Goal: Communication & Community: Ask a question

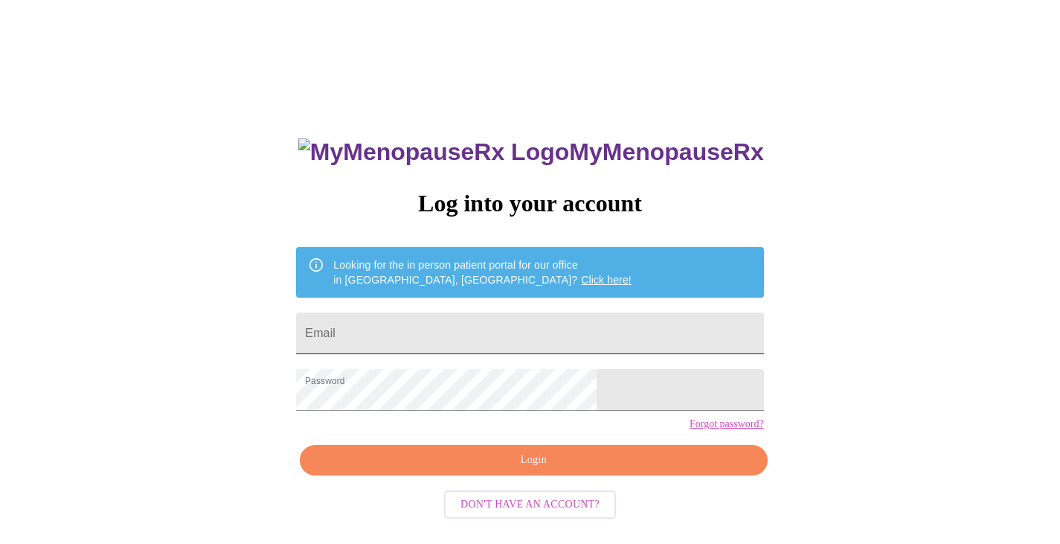
click at [456, 333] on input "Email" at bounding box center [529, 333] width 467 height 42
type input "toll@berlin.com"
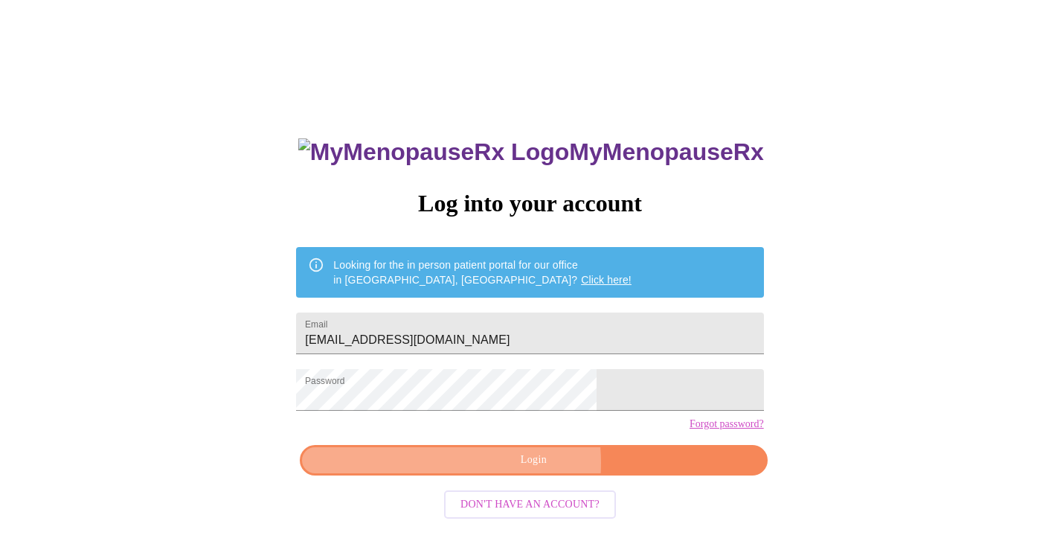
click at [492, 469] on span "Login" at bounding box center [533, 460] width 433 height 19
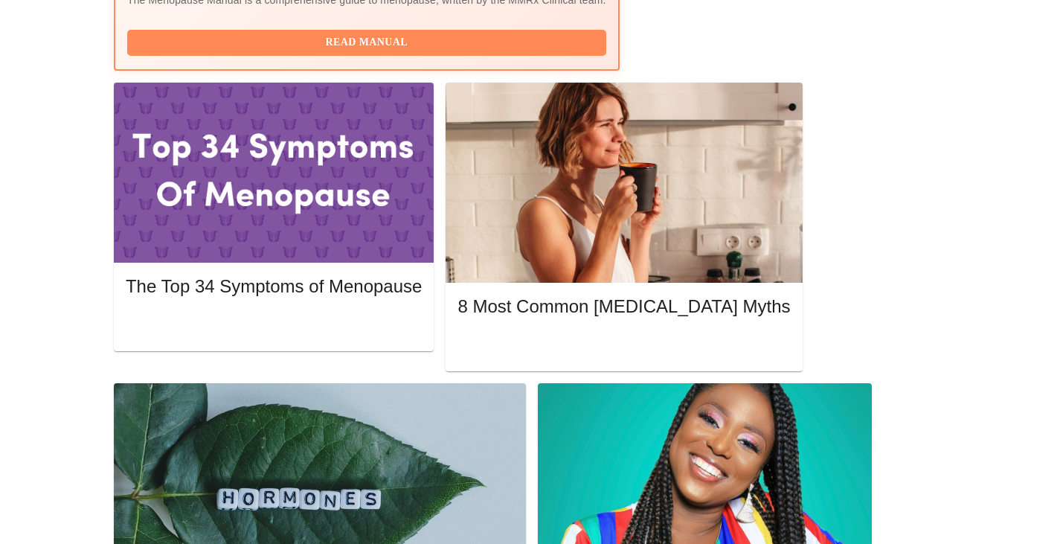
scroll to position [652, 0]
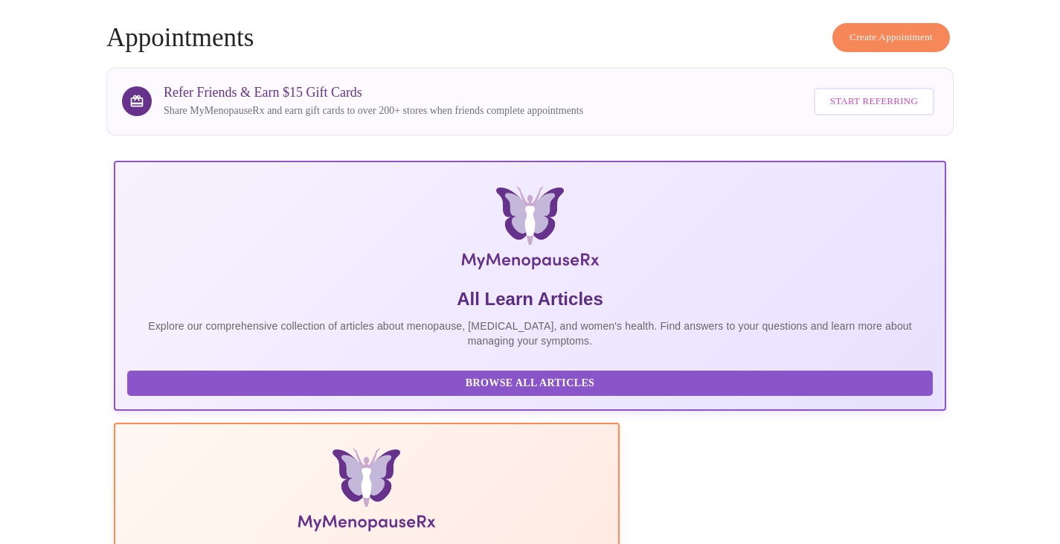
scroll to position [0, 0]
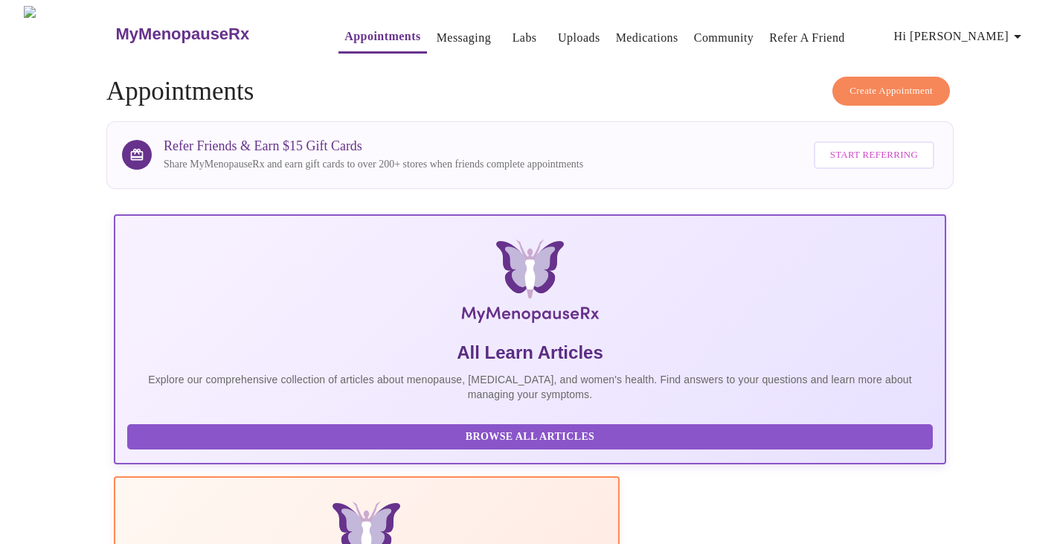
click at [437, 38] on link "Messaging" at bounding box center [464, 38] width 54 height 21
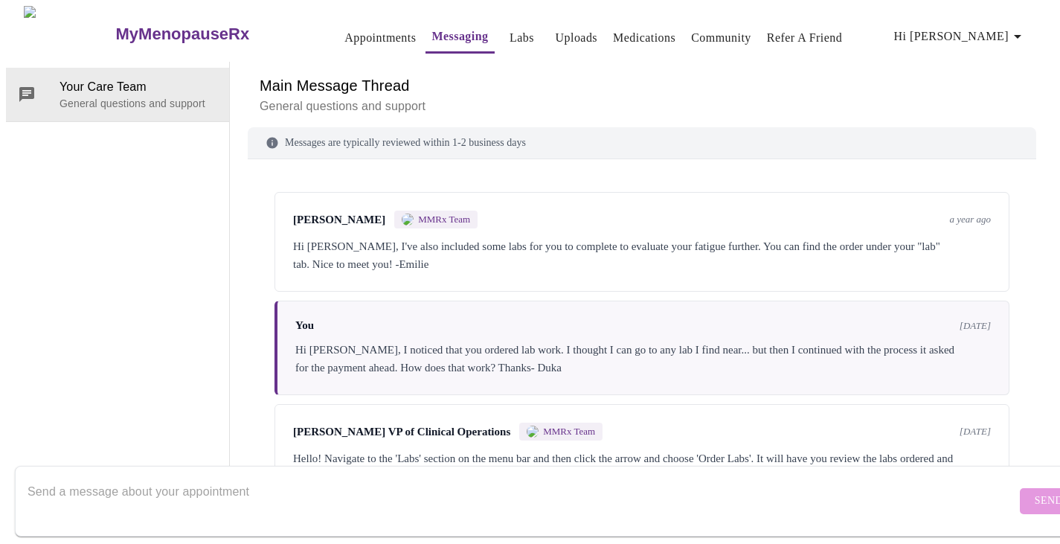
click at [510, 31] on link "Labs" at bounding box center [522, 38] width 25 height 21
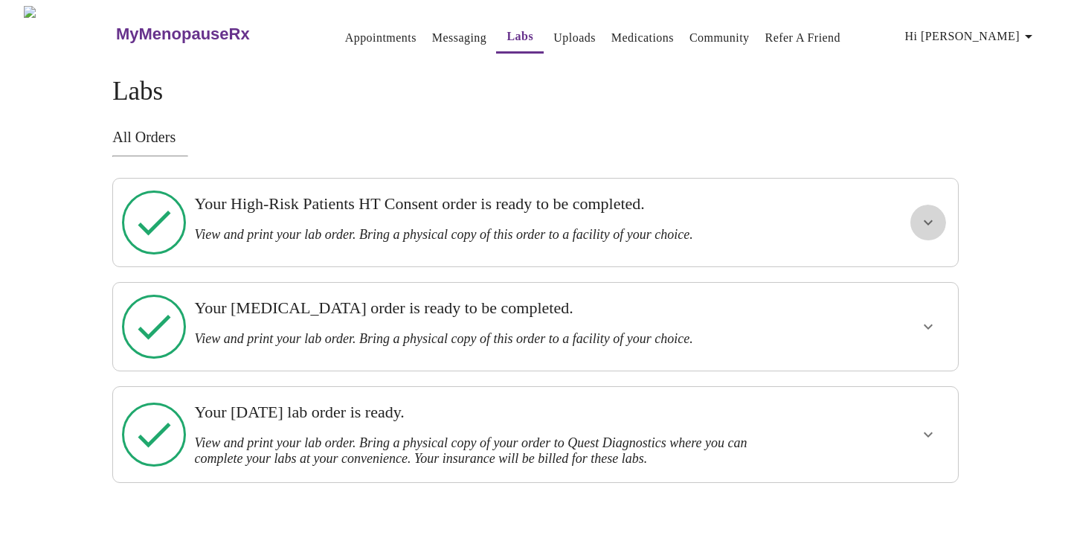
click at [928, 220] on icon "show more" at bounding box center [928, 222] width 9 height 5
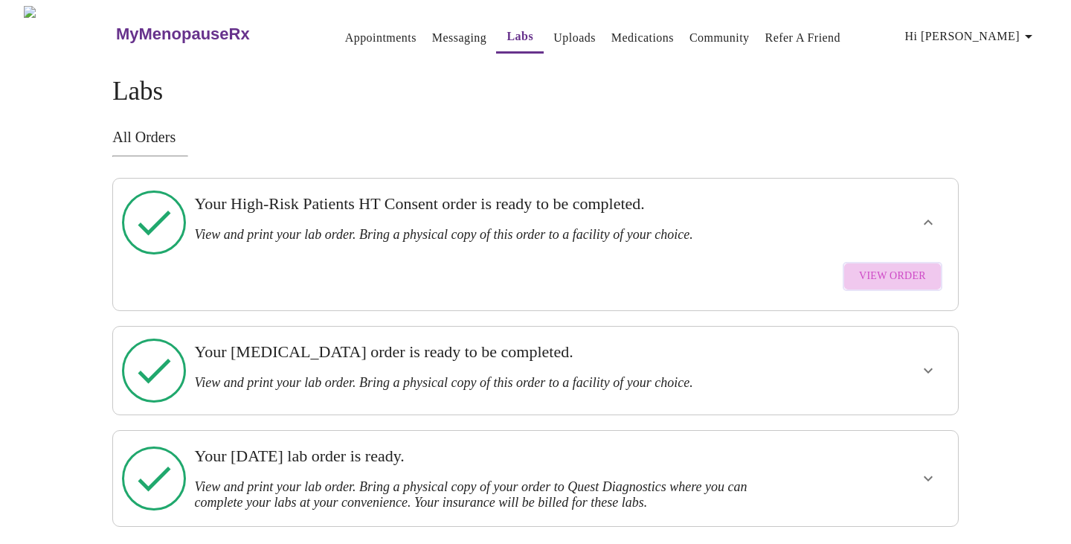
click at [911, 267] on span "View Order" at bounding box center [892, 276] width 67 height 19
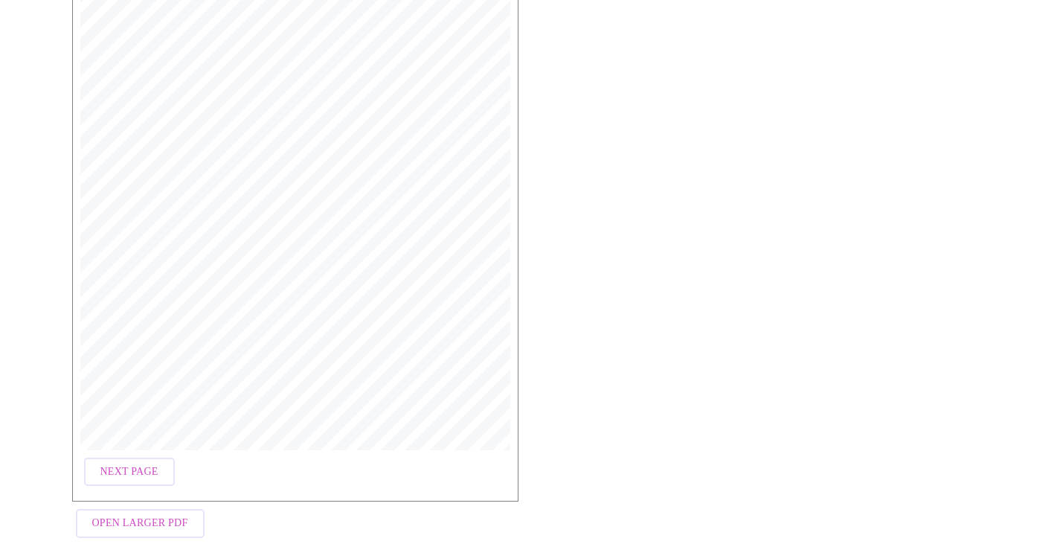
scroll to position [419, 0]
click at [130, 440] on span "Next Page" at bounding box center [129, 446] width 58 height 19
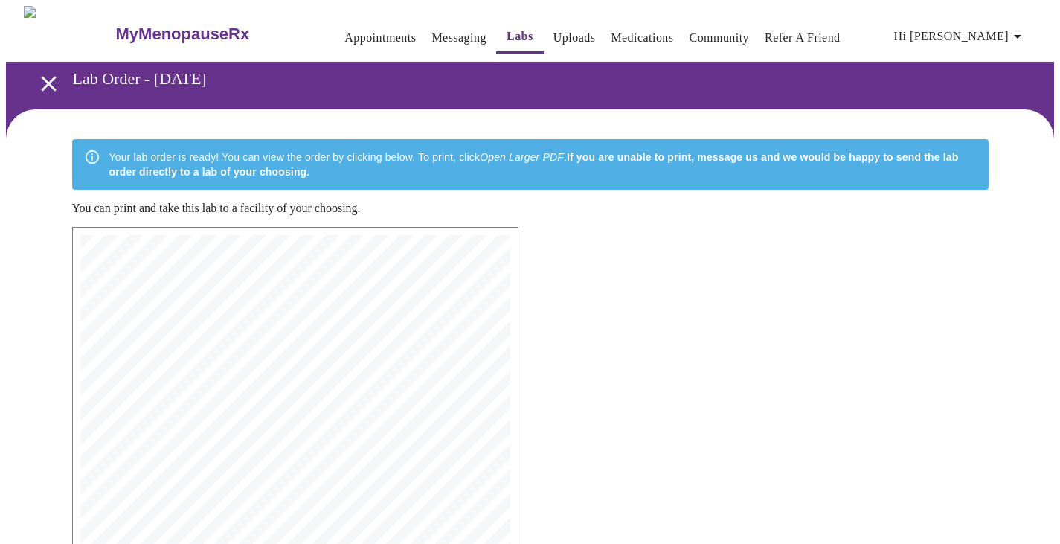
click at [202, 282] on span "Patient Signature: _________________________________________ Date: ____________…" at bounding box center [250, 285] width 277 height 7
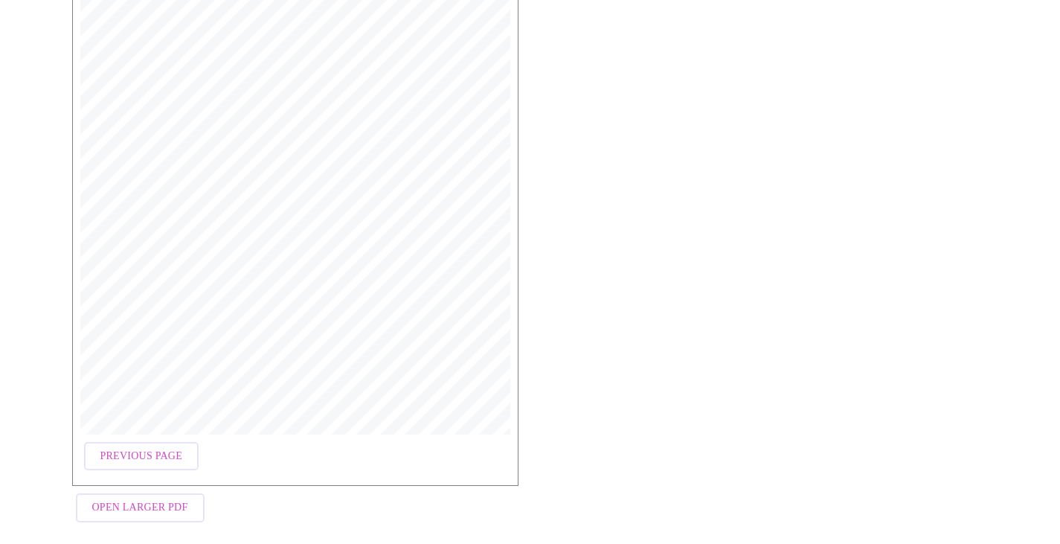
scroll to position [419, 0]
click at [161, 501] on span "Open Larger PDF" at bounding box center [140, 498] width 96 height 19
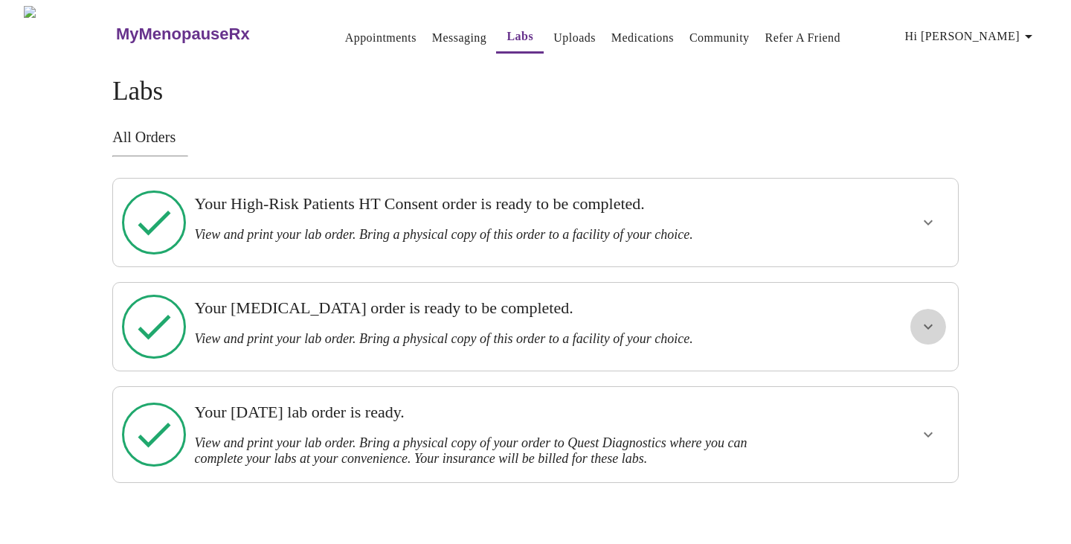
click at [920, 318] on icon "show more" at bounding box center [929, 327] width 18 height 18
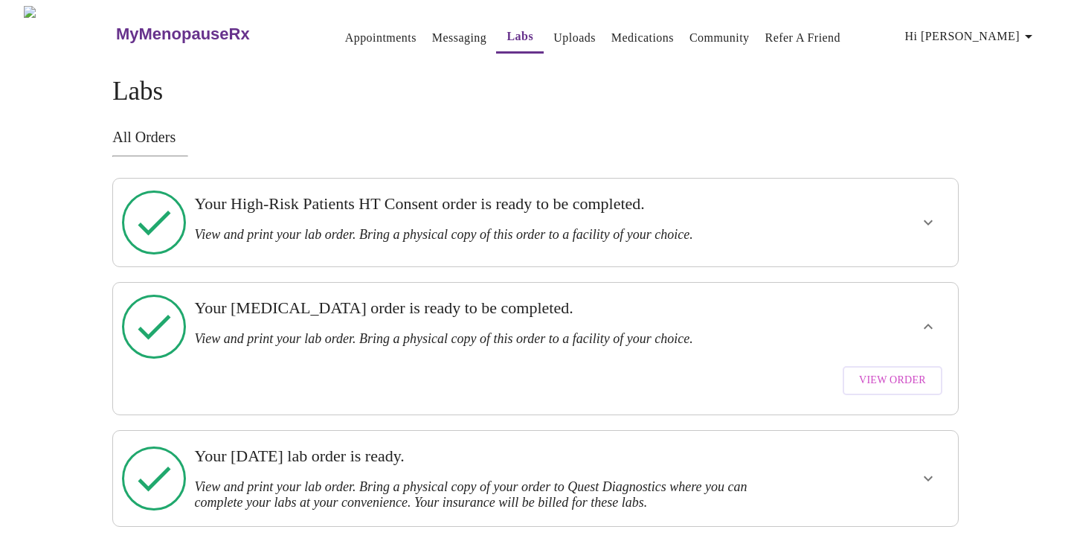
click at [914, 371] on span "View Order" at bounding box center [892, 380] width 67 height 19
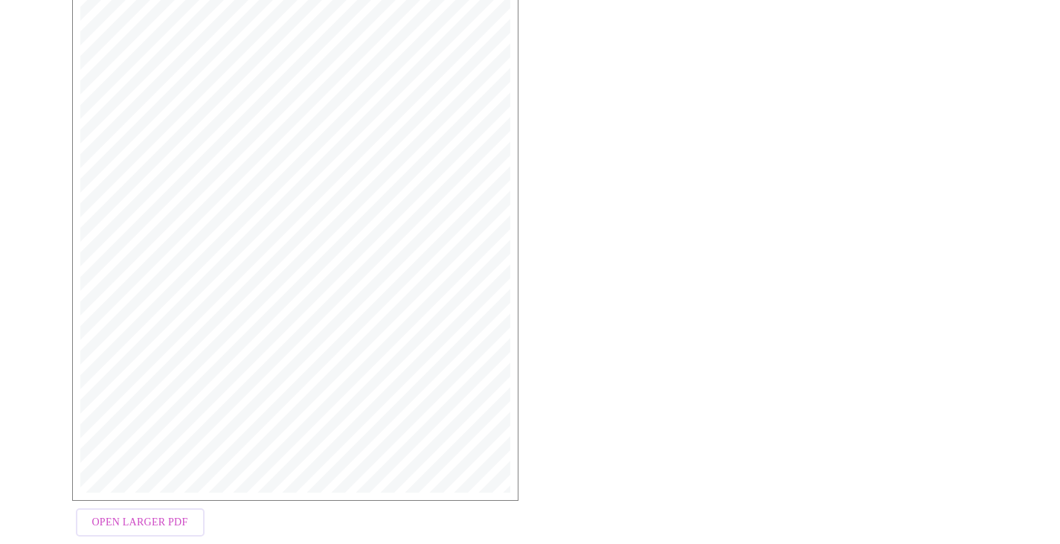
scroll to position [375, 0]
click at [131, 490] on span "Open Larger PDF" at bounding box center [140, 499] width 96 height 19
click at [127, 498] on span "Open Larger PDF" at bounding box center [140, 499] width 96 height 19
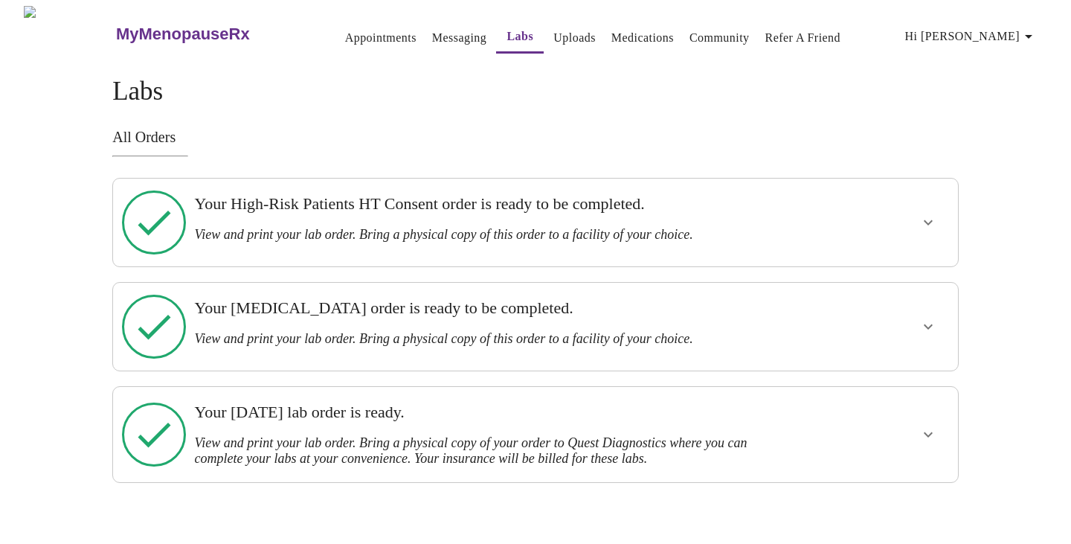
click at [922, 426] on icon "show more" at bounding box center [929, 435] width 18 height 18
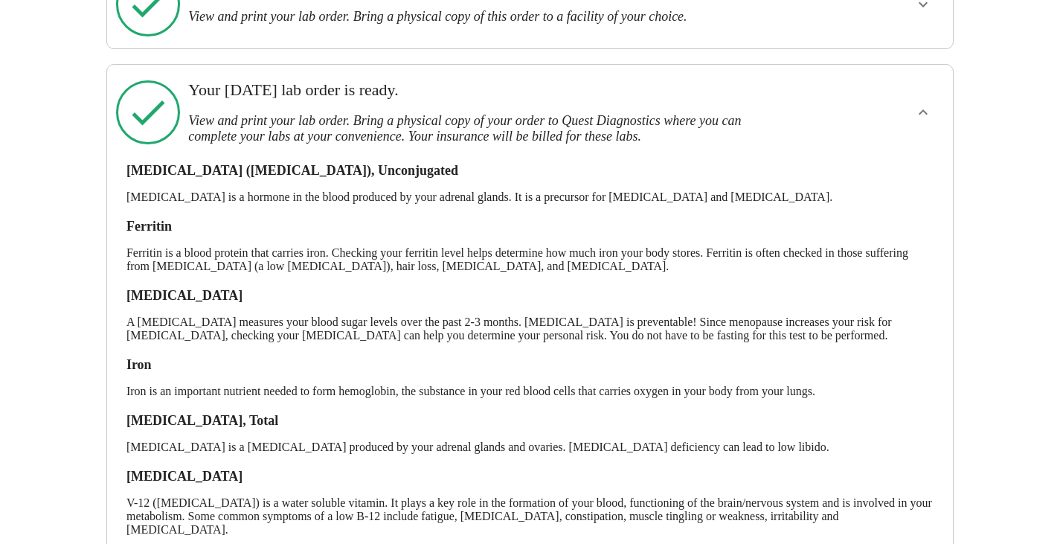
scroll to position [510, 0]
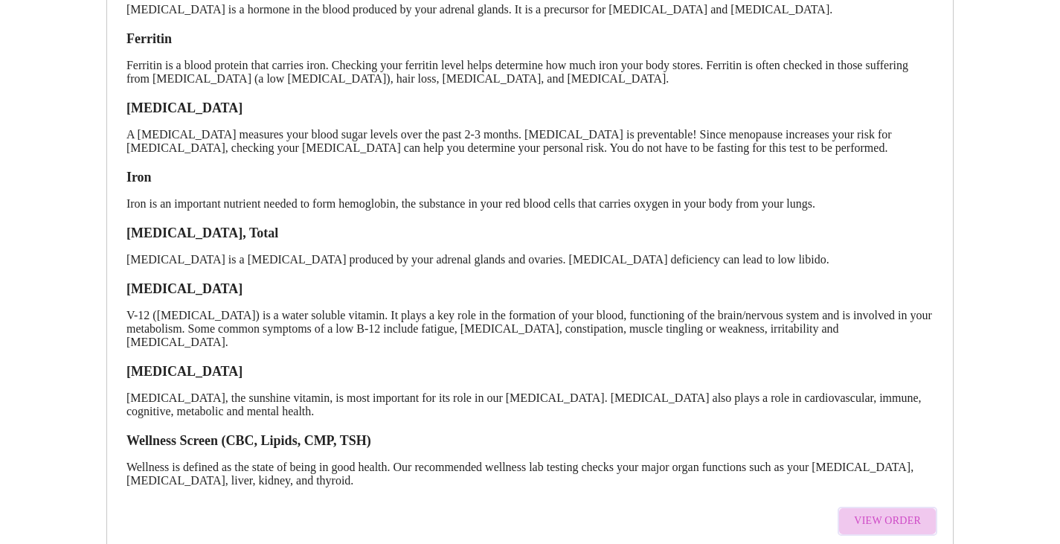
click at [903, 512] on span "View Order" at bounding box center [887, 521] width 67 height 19
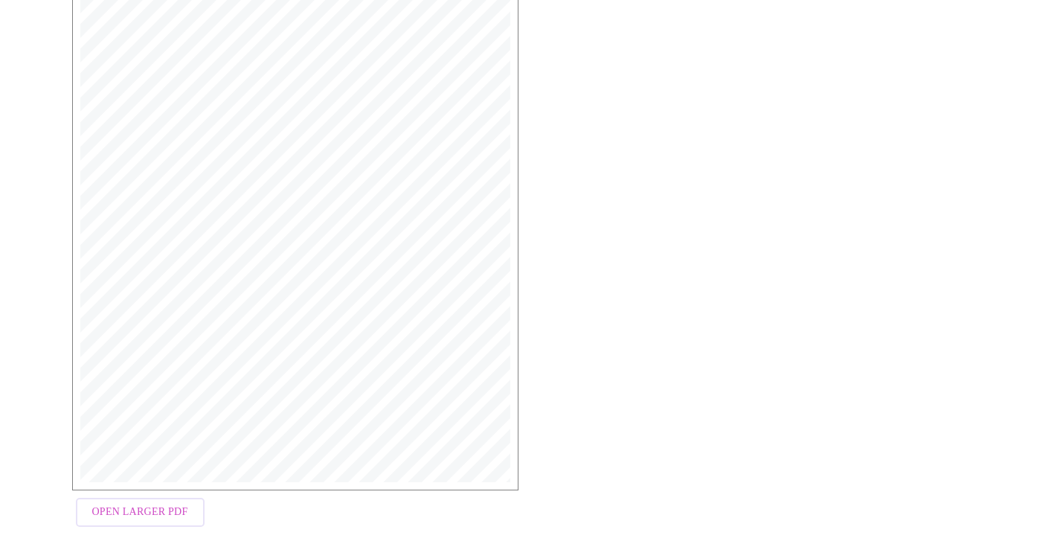
scroll to position [370, 0]
click at [159, 498] on span "Open Larger PDF" at bounding box center [140, 490] width 96 height 19
click at [168, 495] on span "Open Larger PDF" at bounding box center [140, 490] width 96 height 19
click at [152, 495] on span "Open Larger PDF" at bounding box center [140, 490] width 96 height 19
click at [161, 495] on span "Open Larger PDF" at bounding box center [140, 490] width 96 height 19
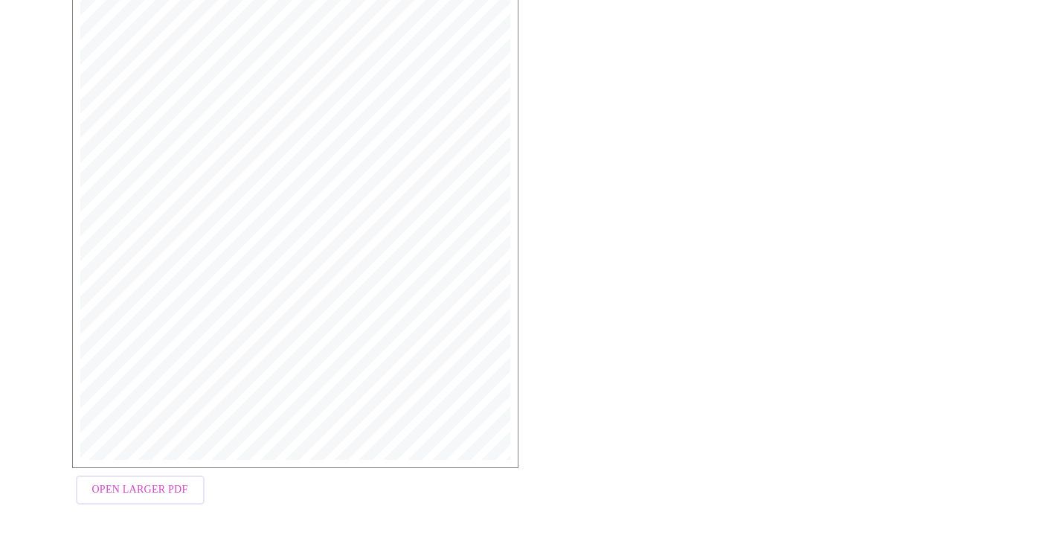
click at [137, 481] on button "Open Larger PDF" at bounding box center [140, 489] width 129 height 29
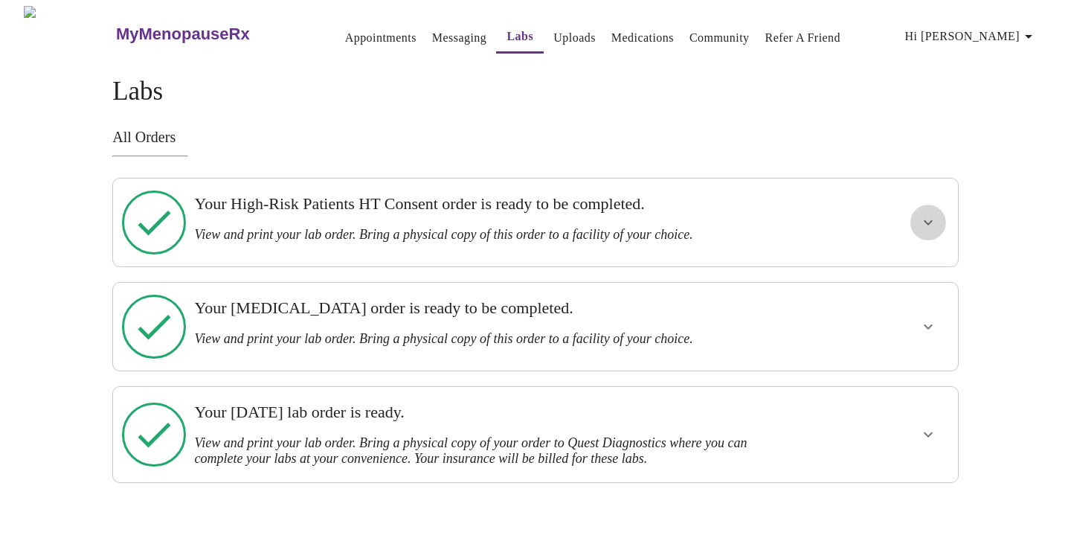
click at [927, 217] on icon "show more" at bounding box center [929, 223] width 18 height 18
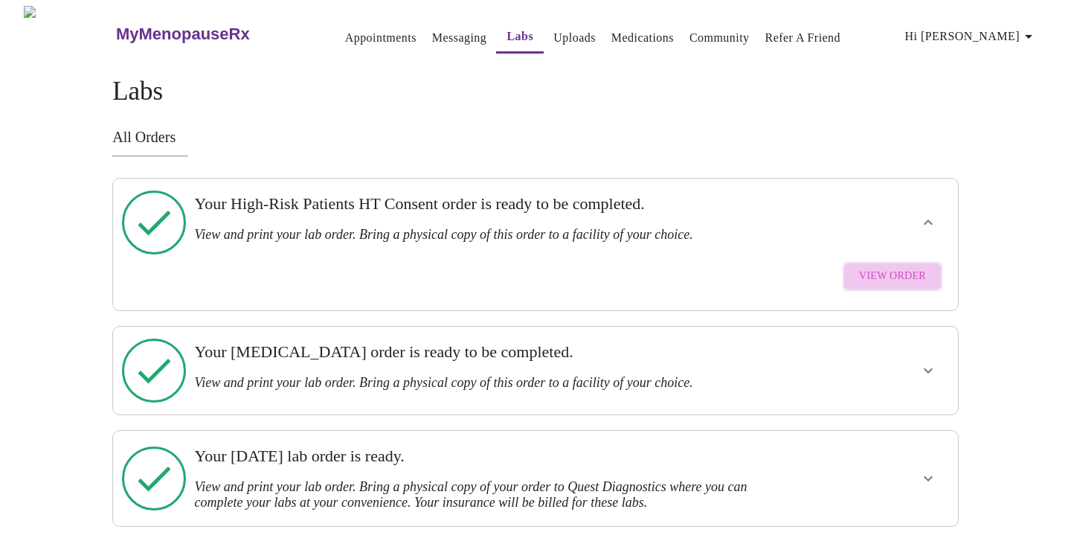
click at [904, 267] on span "View Order" at bounding box center [892, 276] width 67 height 19
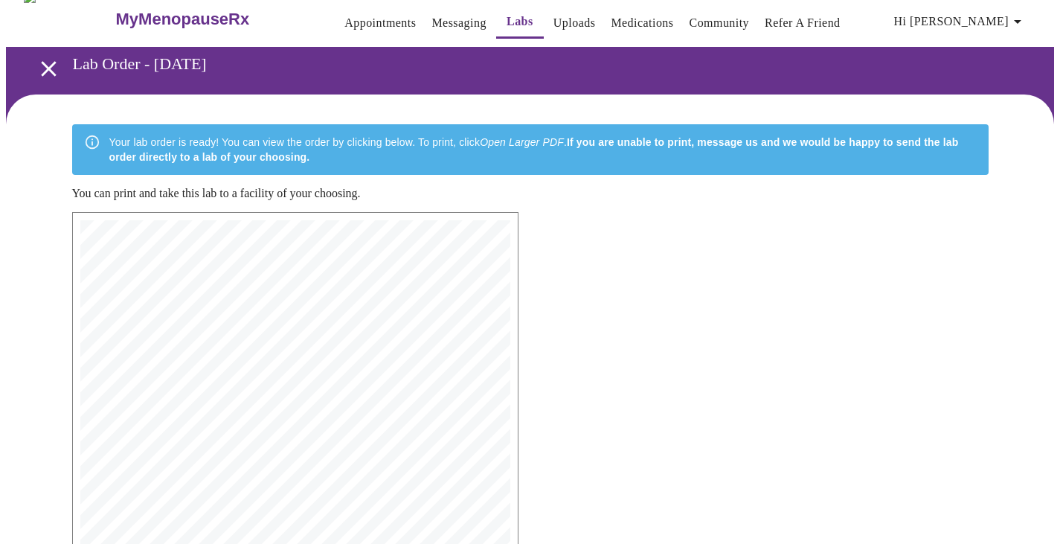
scroll to position [2, 0]
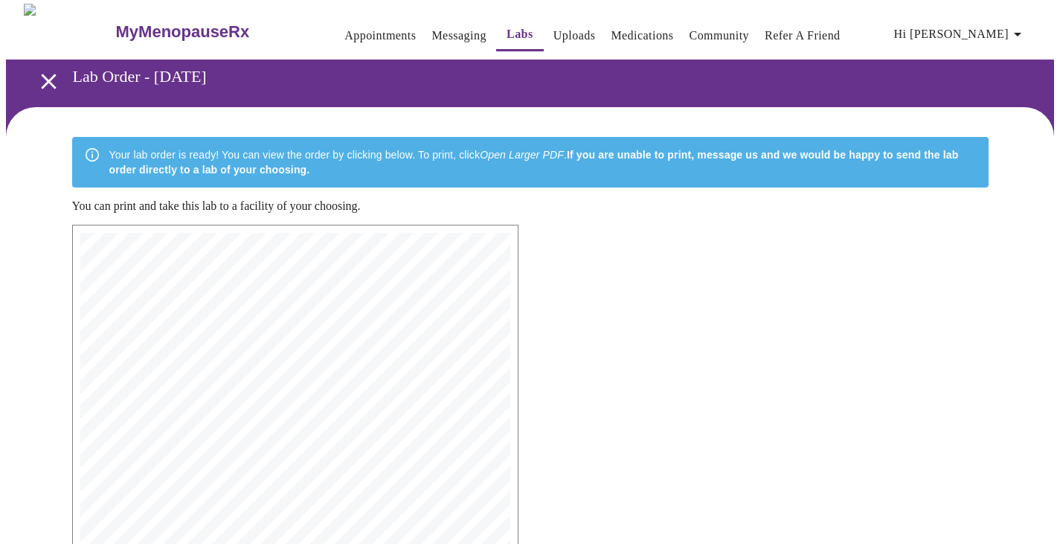
click at [41, 68] on icon "open drawer" at bounding box center [49, 81] width 26 height 26
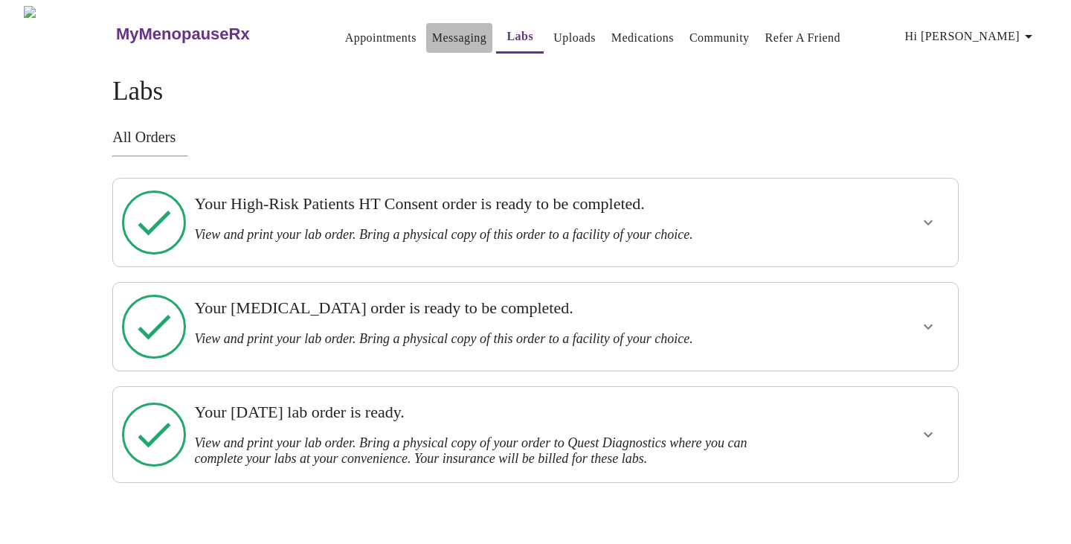
click at [435, 32] on link "Messaging" at bounding box center [459, 38] width 54 height 21
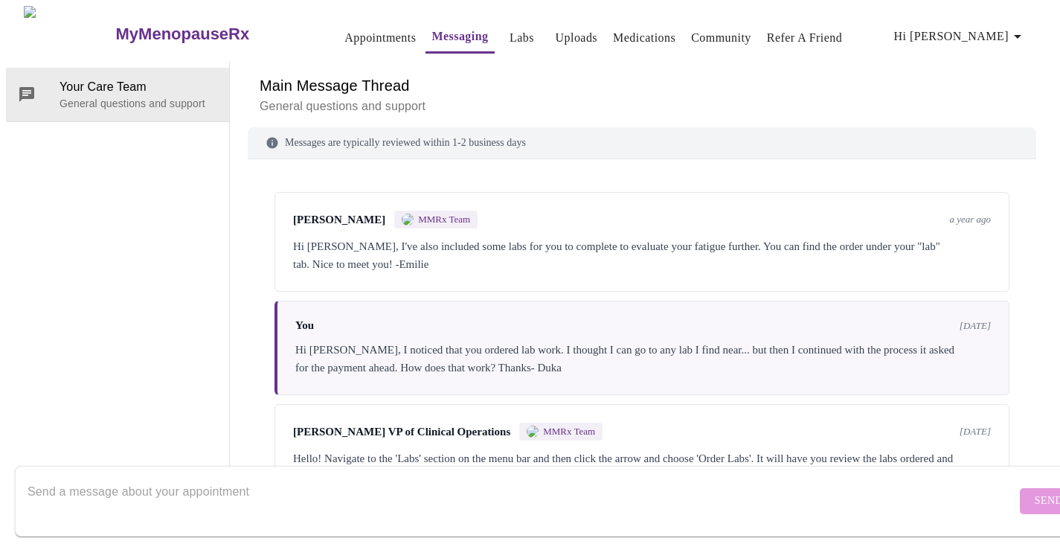
click at [337, 483] on textarea "Send a message about your appointment" at bounding box center [522, 501] width 989 height 48
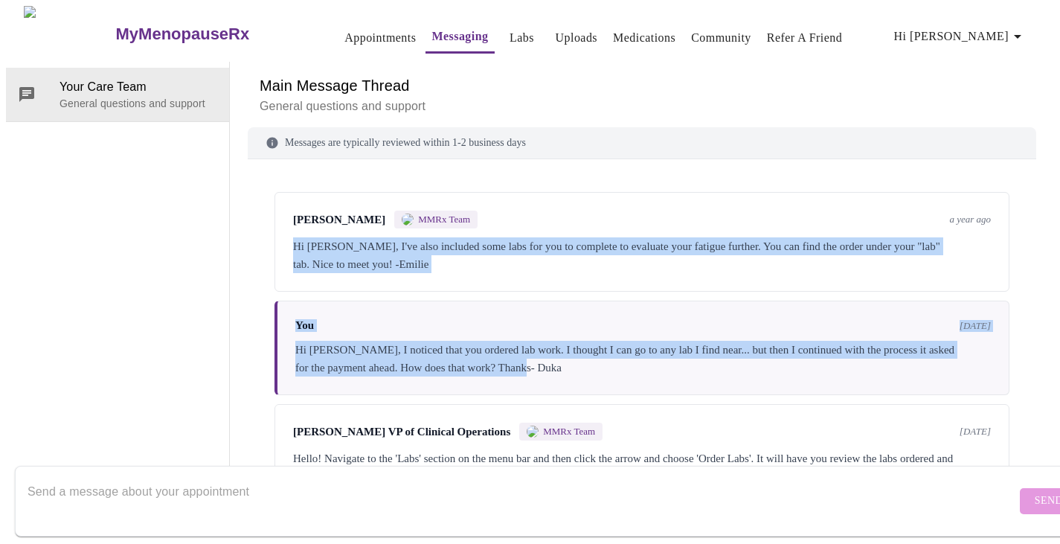
drag, startPoint x: 1027, startPoint y: 307, endPoint x: 1033, endPoint y: 135, distance: 172.0
click at [1033, 135] on div "Messages are typically reviewed within 1-2 business days Emilie McLain MMRx Tea…" at bounding box center [642, 306] width 789 height 358
click at [556, 28] on link "Uploads" at bounding box center [577, 38] width 42 height 21
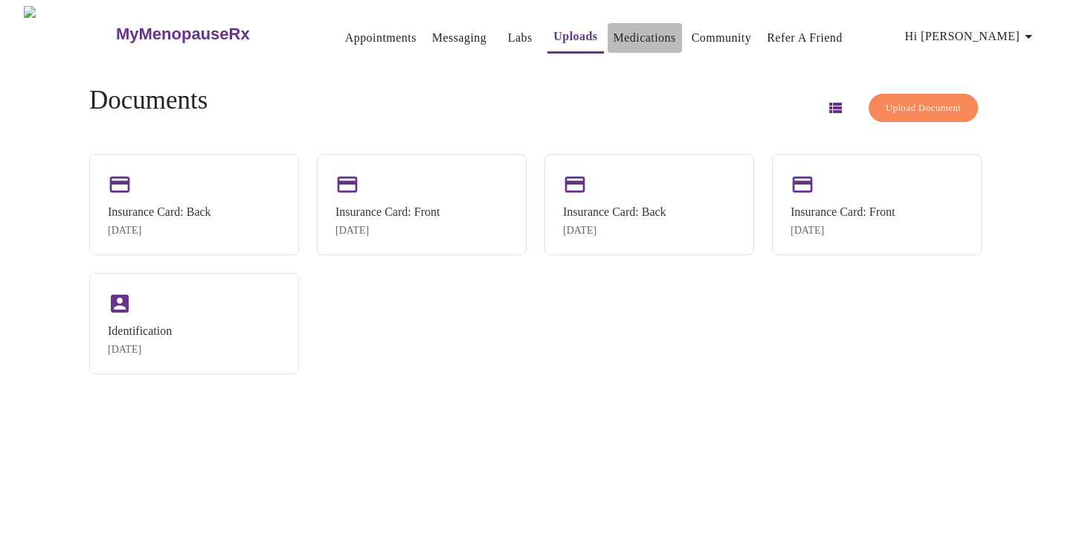
click at [614, 33] on link "Medications" at bounding box center [645, 38] width 62 height 21
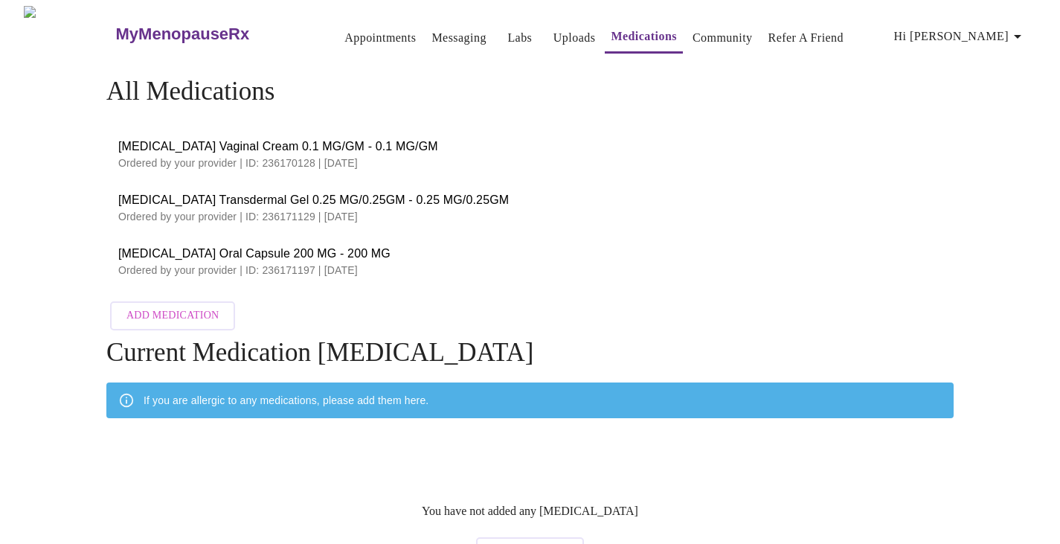
click at [699, 31] on link "Community" at bounding box center [723, 38] width 60 height 21
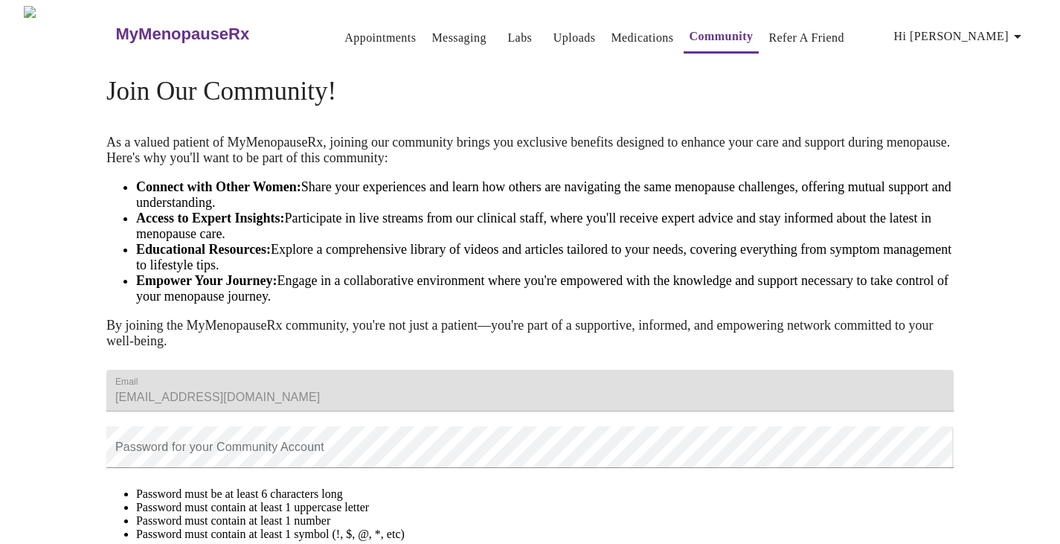
click at [507, 30] on link "Labs" at bounding box center [519, 38] width 25 height 21
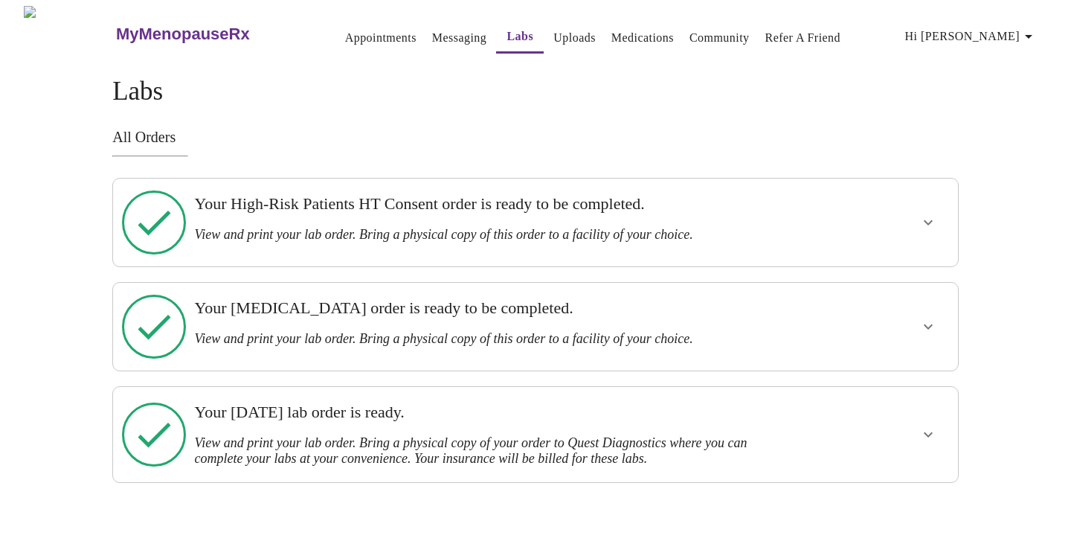
click at [443, 34] on link "Messaging" at bounding box center [459, 38] width 54 height 21
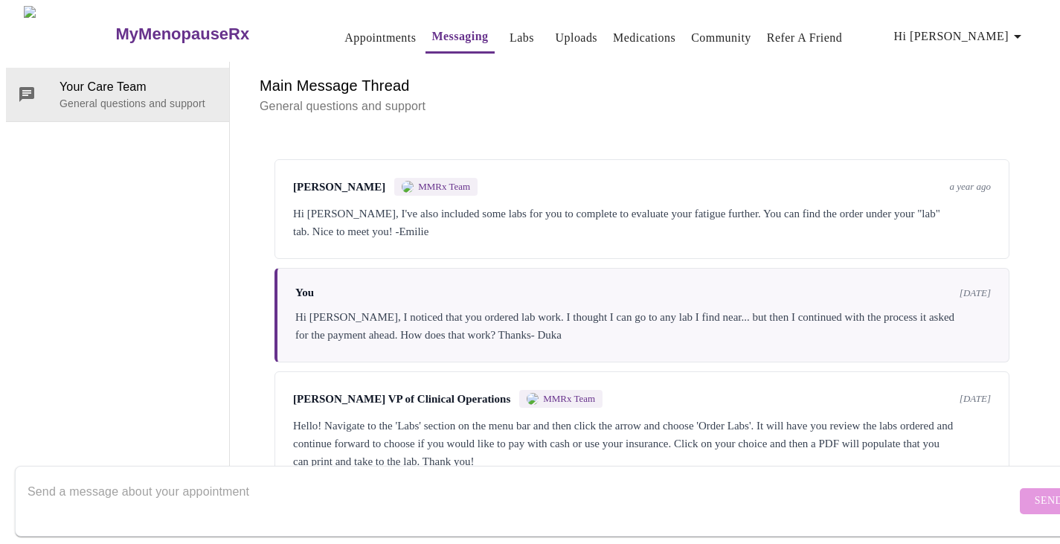
scroll to position [48, 0]
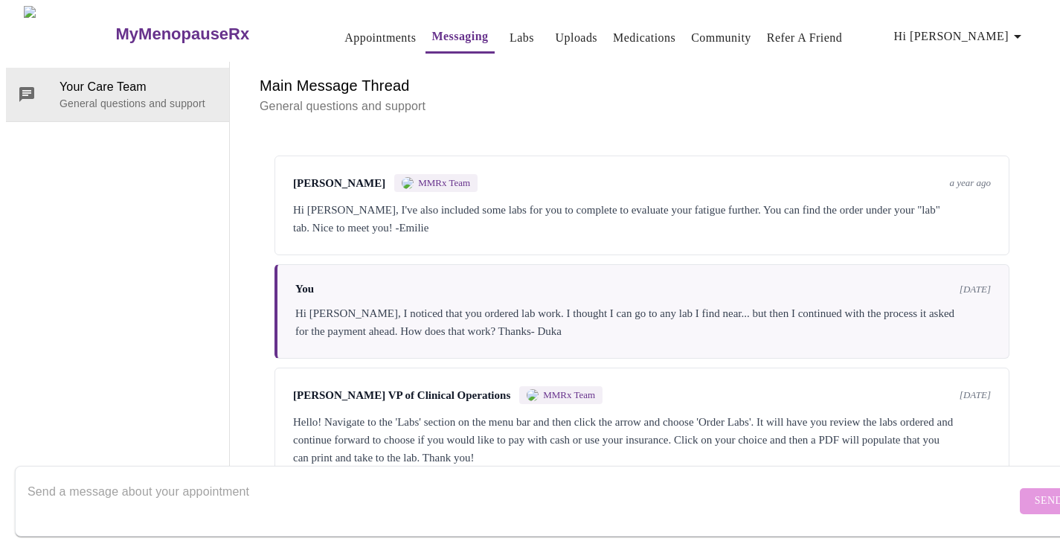
click at [442, 485] on textarea "Send a message about your appointment" at bounding box center [522, 501] width 989 height 48
type textarea "h"
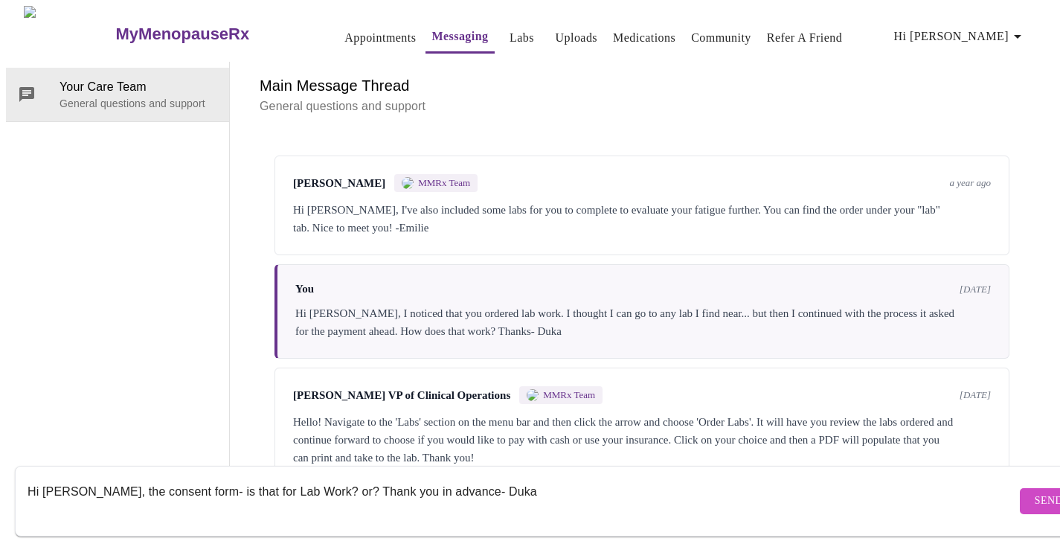
type textarea "Hi Emilie, the consent form- is that for Lab Work? or? Thank you in advance- Du…"
click at [1035, 492] on span "Send" at bounding box center [1049, 501] width 28 height 19
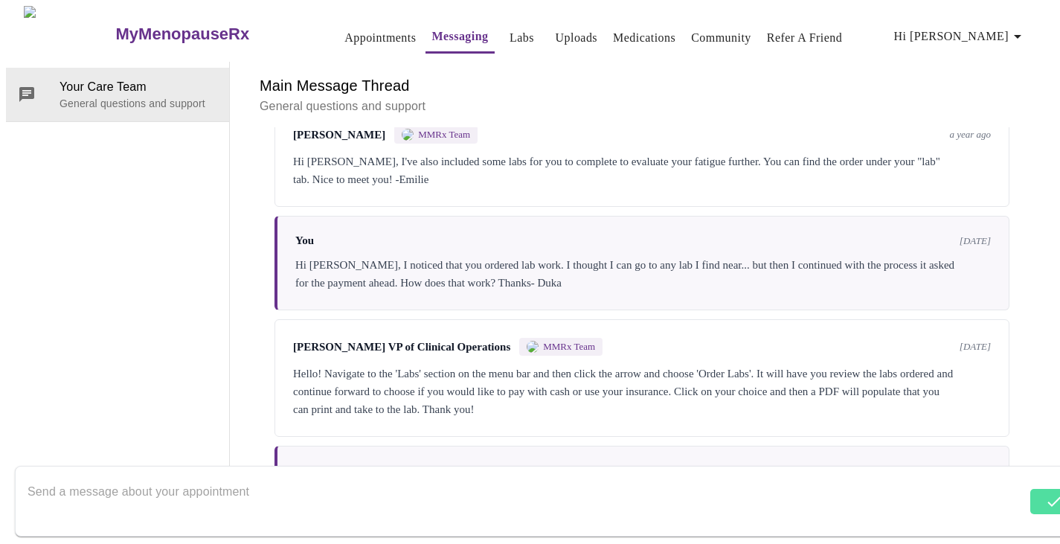
scroll to position [138, 0]
